Goal: Information Seeking & Learning: Learn about a topic

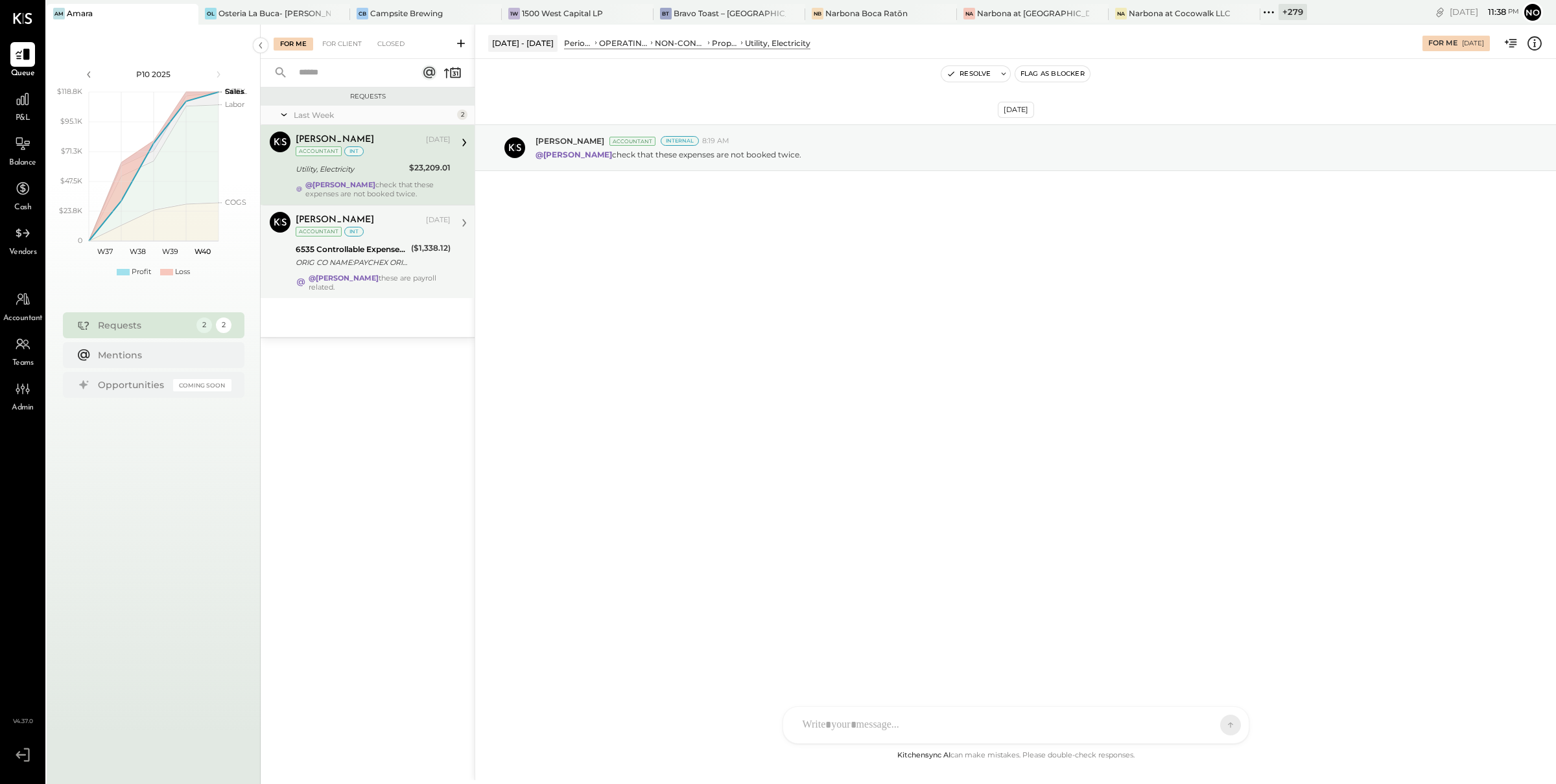
click at [372, 243] on div "6535 Controllable Expenses:General & Administrative Expenses:Computer Supplies,…" at bounding box center [351, 249] width 111 height 13
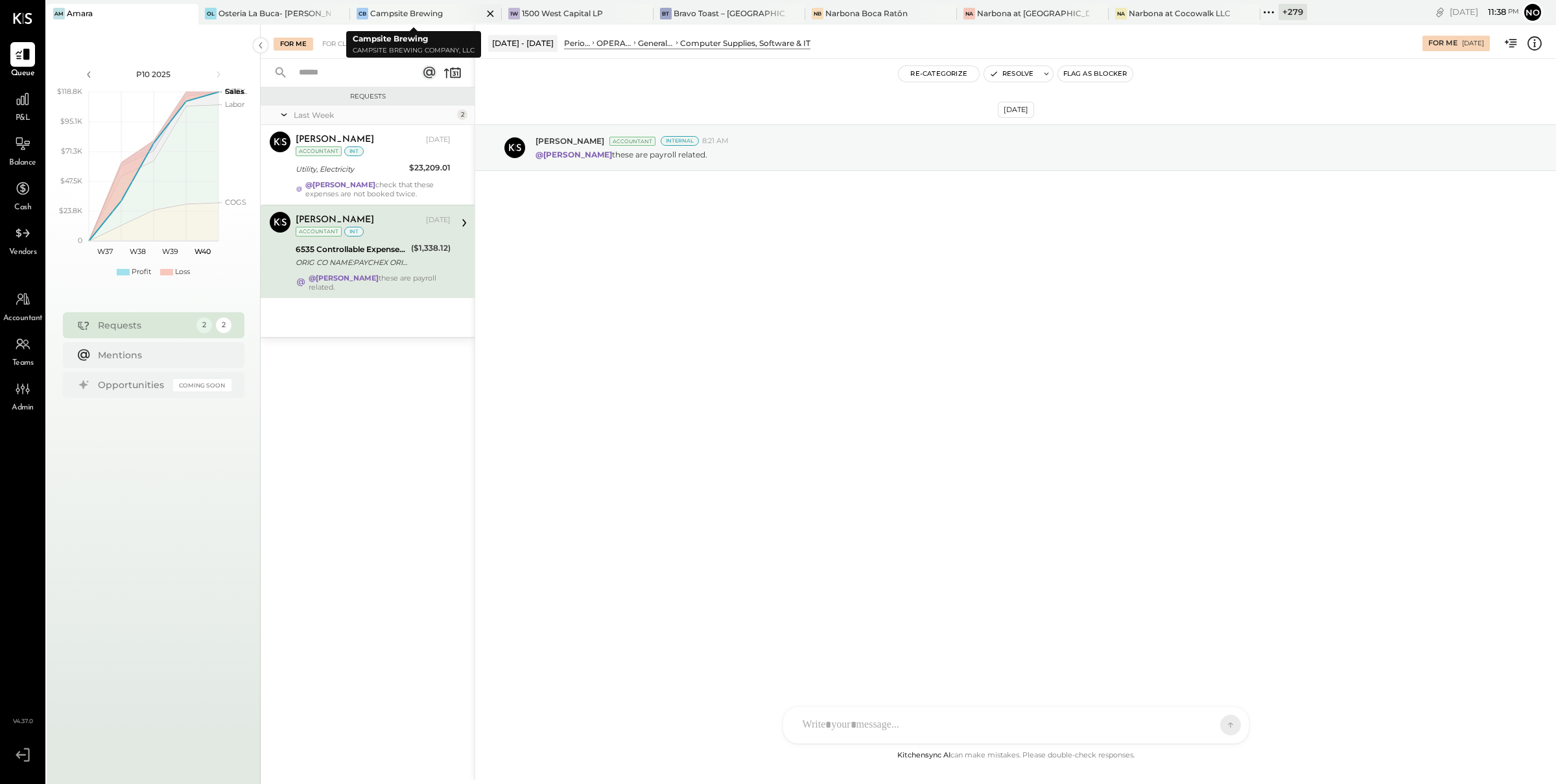
click at [418, 12] on div "Campsite Brewing" at bounding box center [406, 13] width 72 height 11
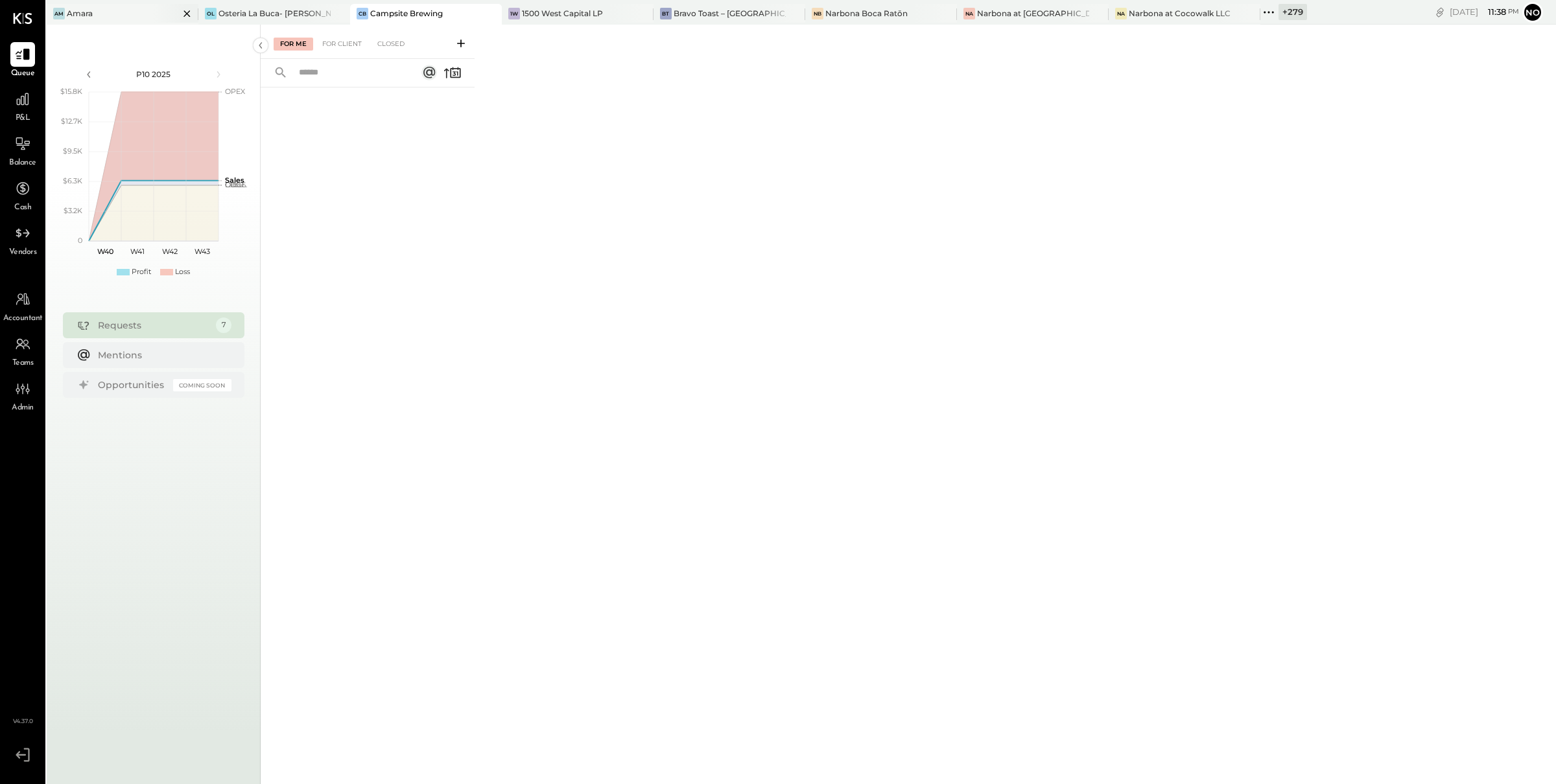
click at [168, 15] on div at bounding box center [176, 13] width 45 height 19
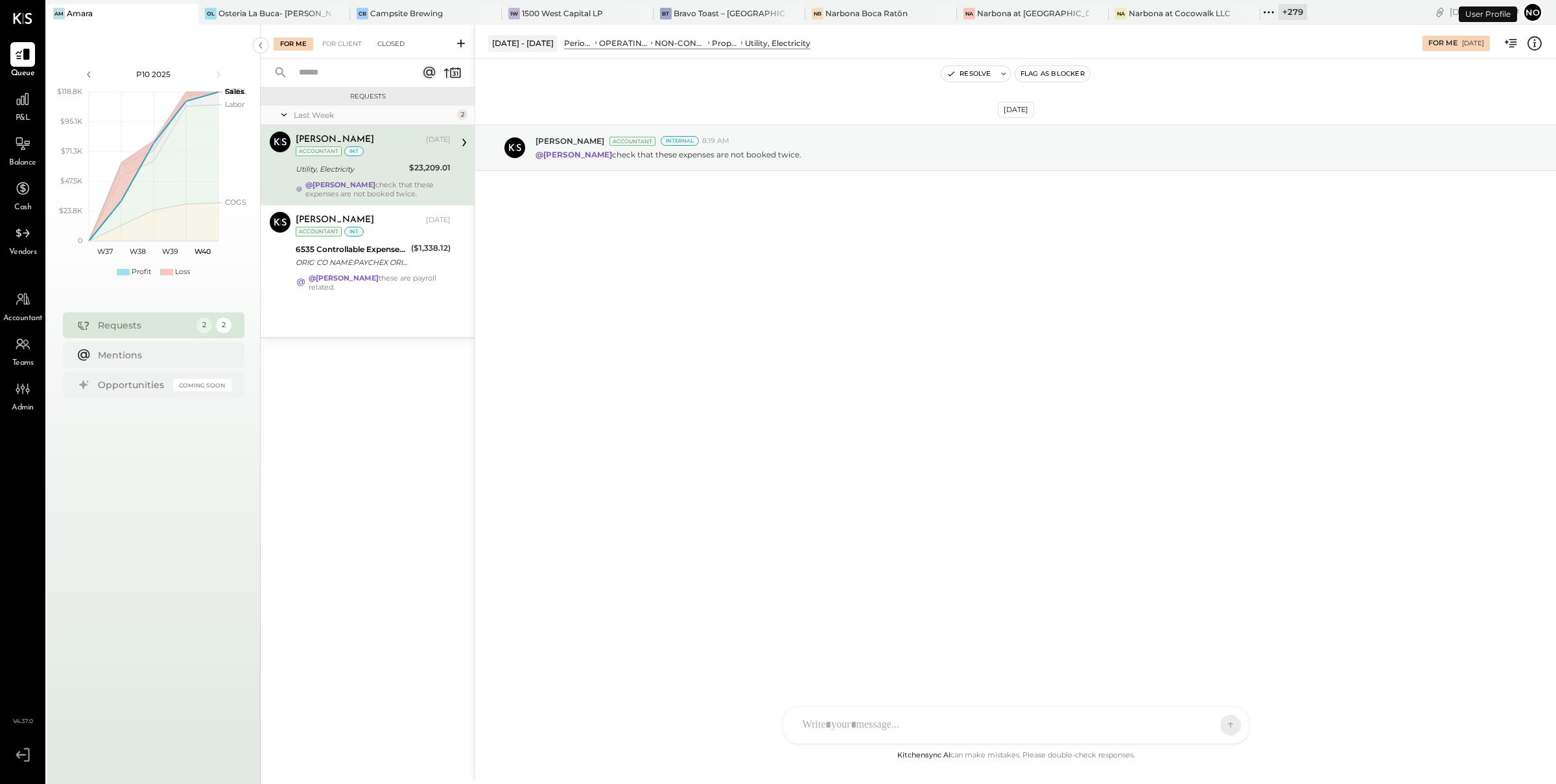
click at [392, 42] on div "Closed" at bounding box center [391, 44] width 40 height 13
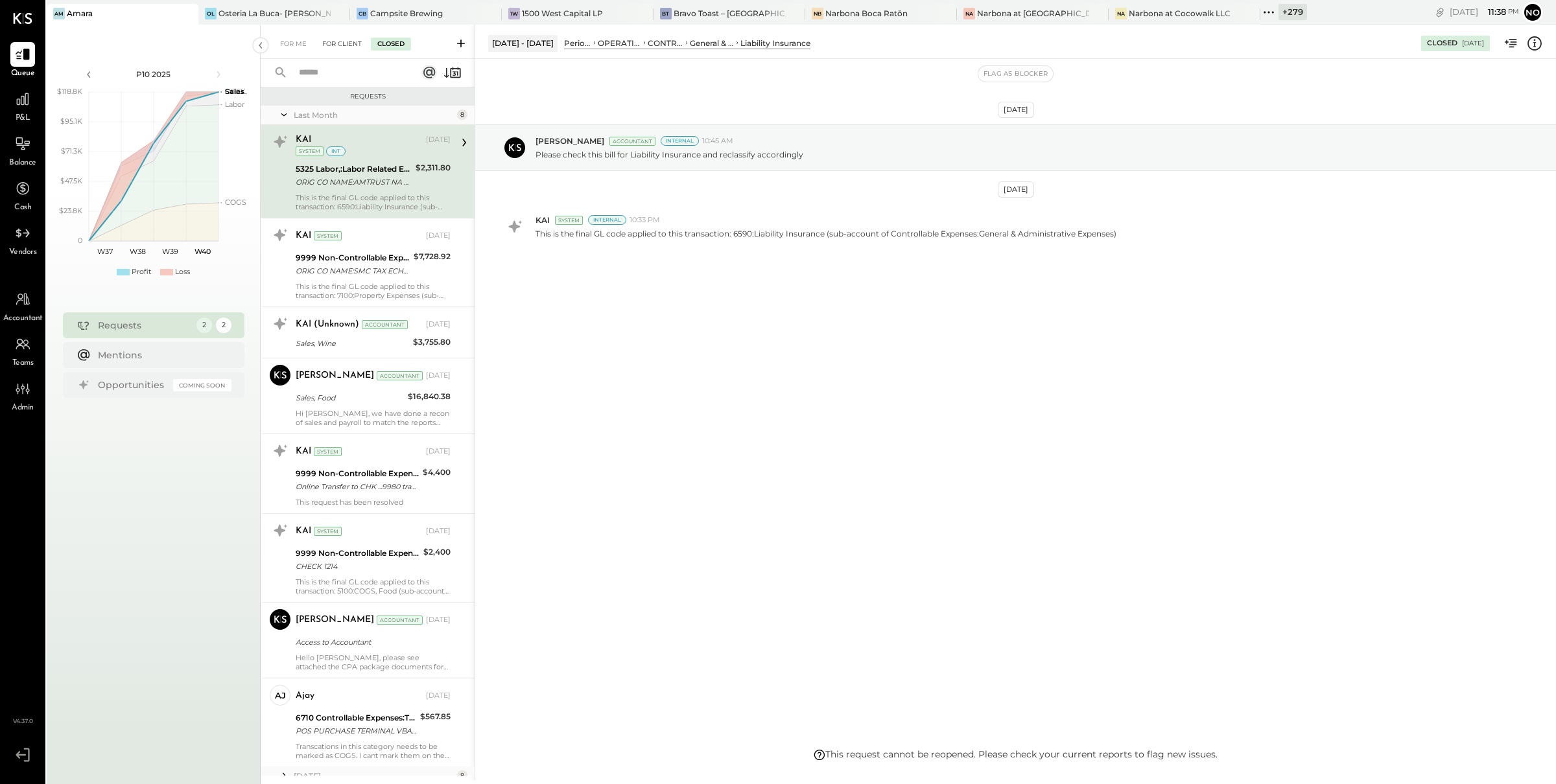
click at [348, 42] on div "For Client" at bounding box center [342, 44] width 52 height 13
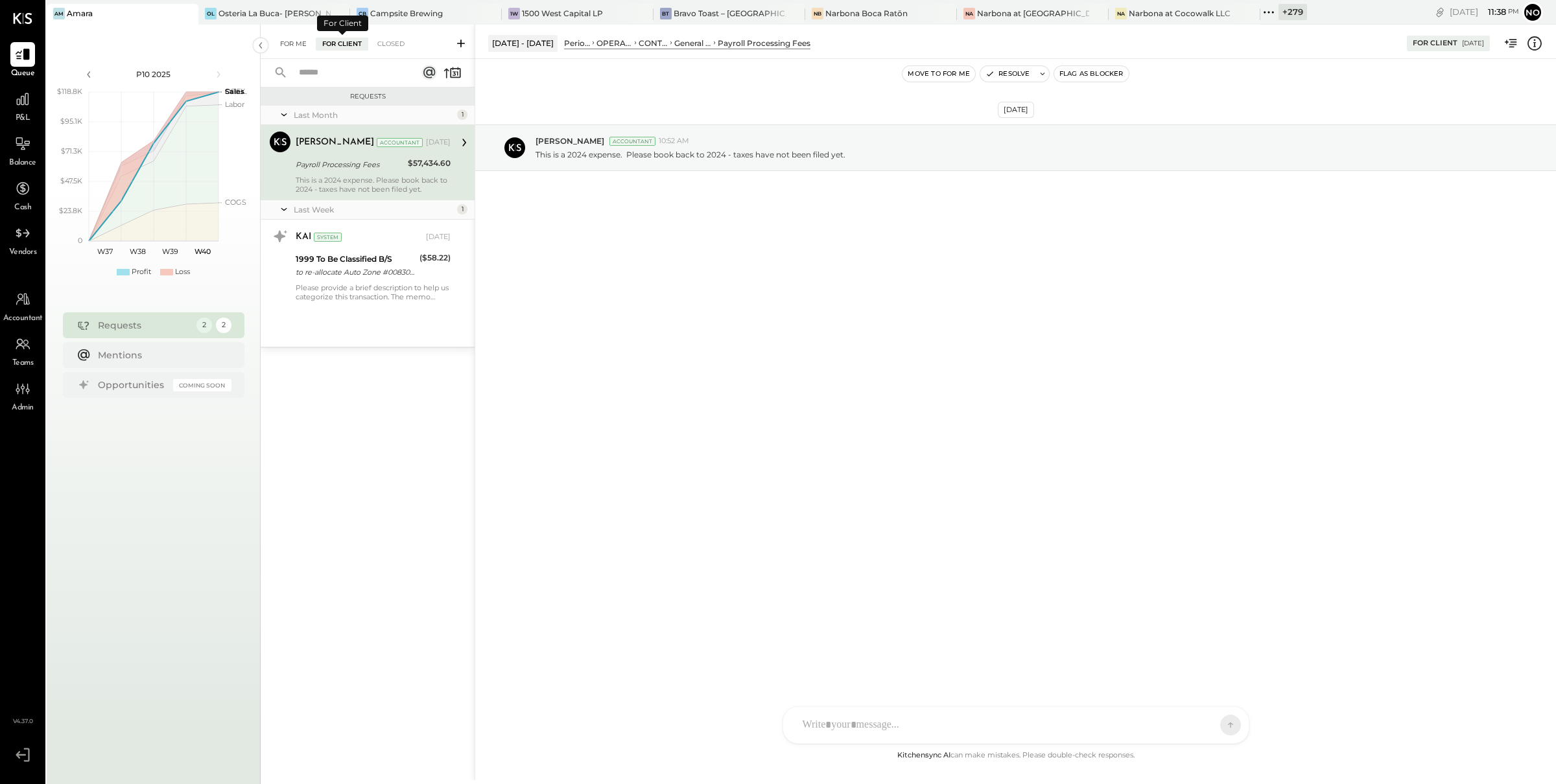
click at [292, 46] on div "For Me" at bounding box center [293, 44] width 40 height 13
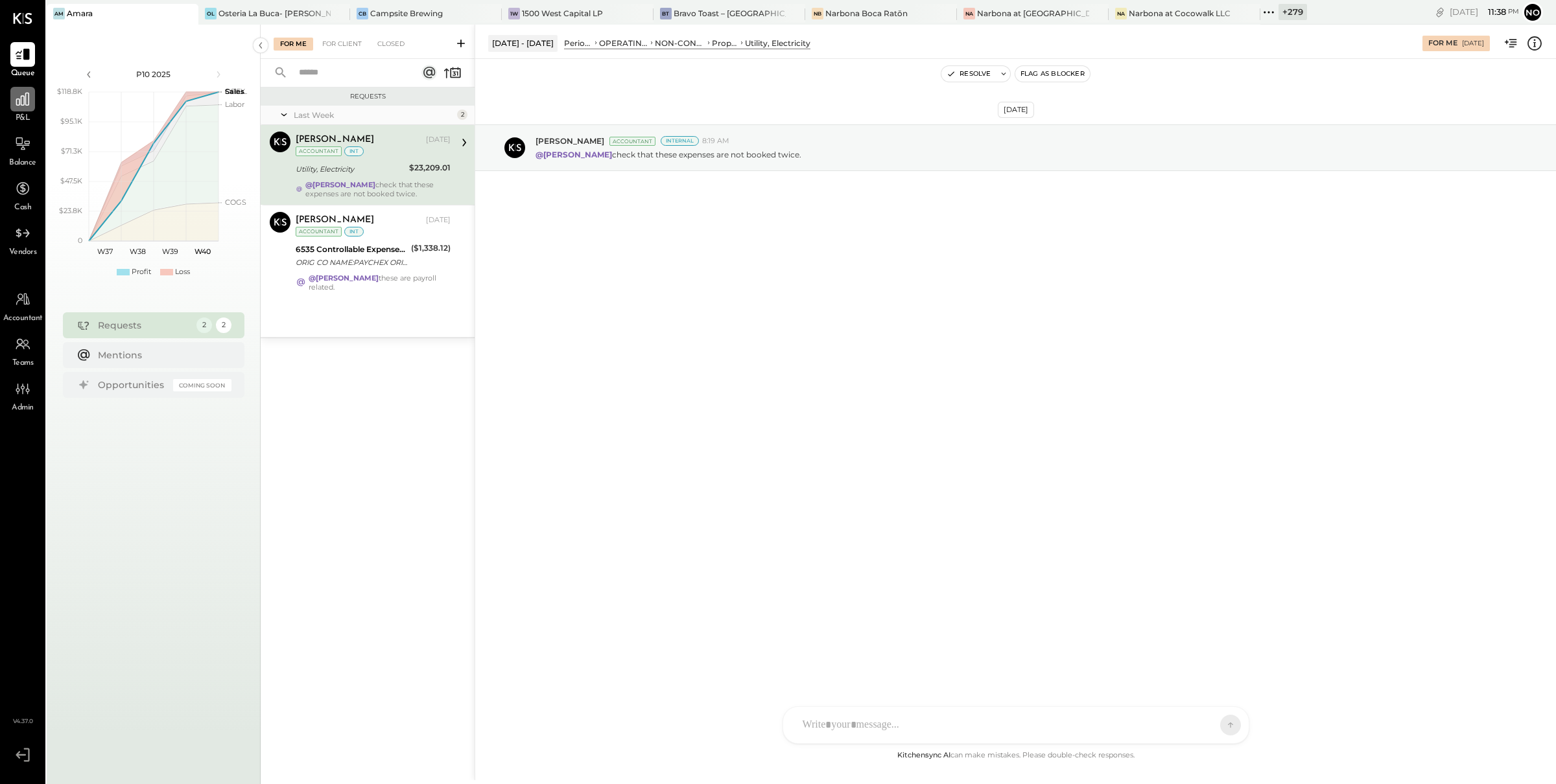
click at [23, 103] on icon at bounding box center [23, 99] width 13 height 13
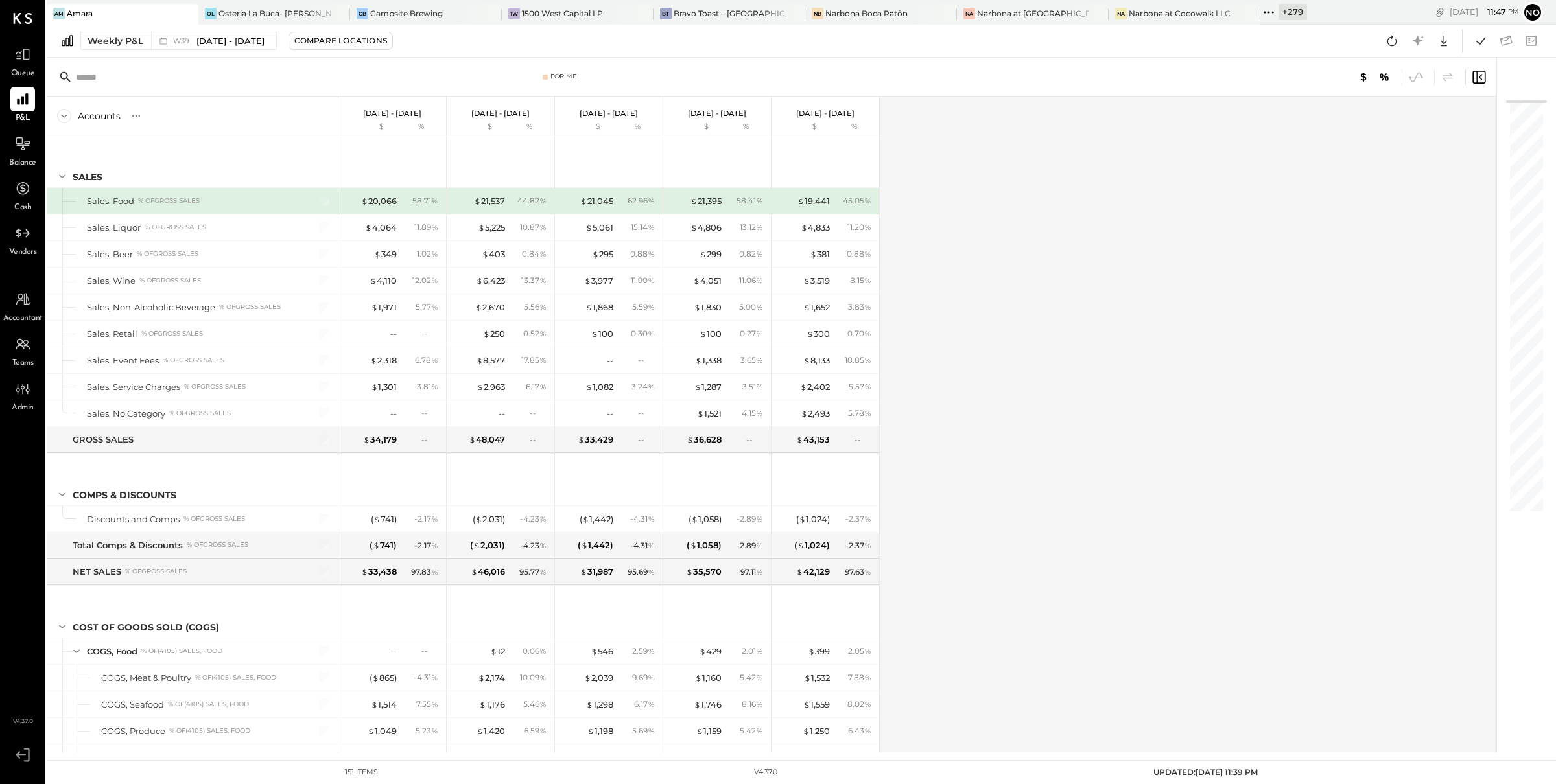
click at [969, 251] on div "Accounts S % GL [DATE] - [DATE] $ % [DATE] - [DATE] $ % [DATE] - [DATE] $ % [DA…" at bounding box center [772, 425] width 1451 height 656
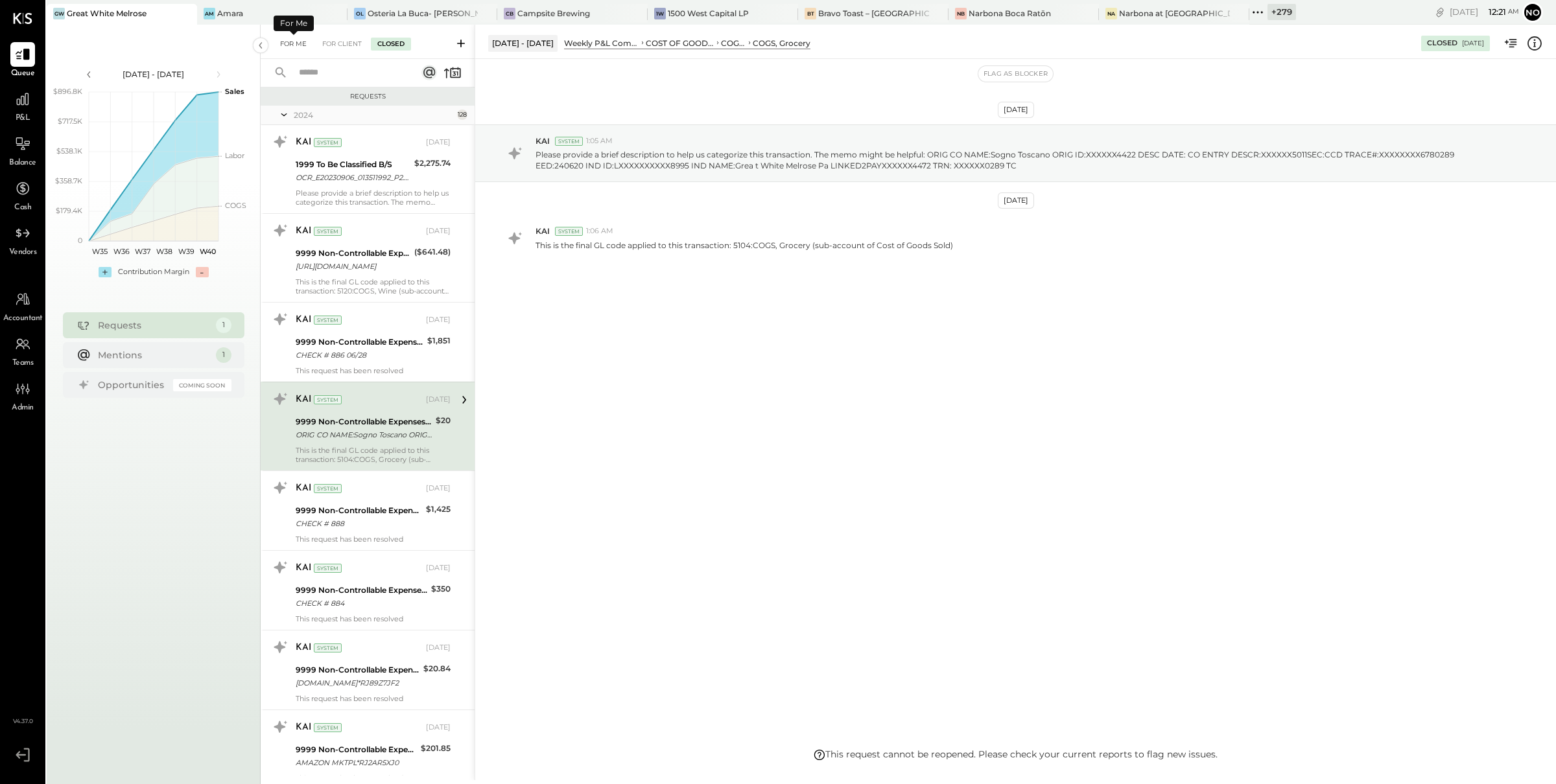
click at [303, 42] on div "For Me" at bounding box center [293, 44] width 40 height 13
